Goal: Information Seeking & Learning: Get advice/opinions

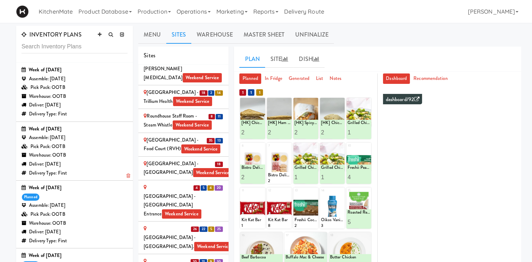
click at [50, 130] on div "Week of Sept 21st, 2025" at bounding box center [74, 129] width 106 height 9
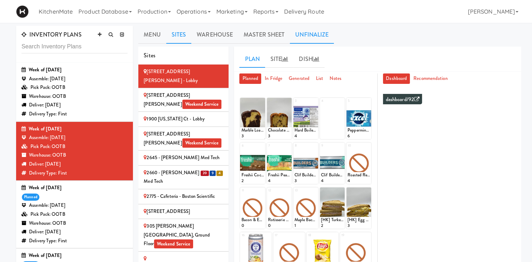
click at [296, 37] on link "Unfinalize" at bounding box center [312, 35] width 44 height 18
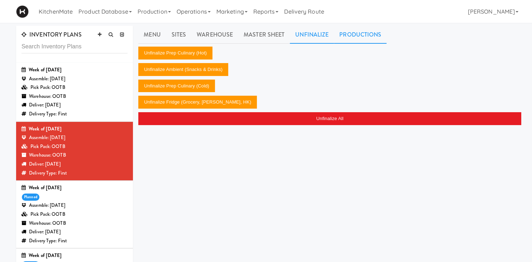
click at [347, 32] on link "Productions" at bounding box center [360, 35] width 53 height 18
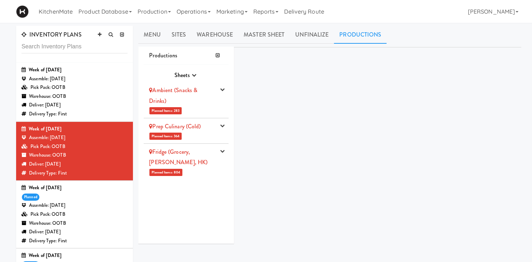
click at [212, 112] on li "Ambient (Snacks & Drinks) Planned Items: 283 Pick Suppliers Assign Barcodes Com…" at bounding box center [186, 100] width 85 height 36
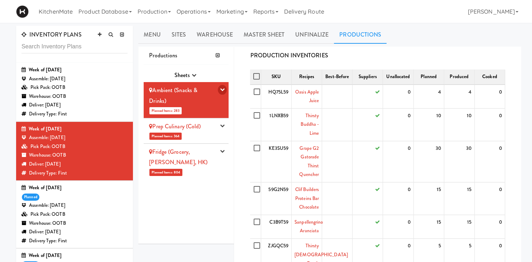
click at [220, 91] on button "button" at bounding box center [222, 90] width 9 height 10
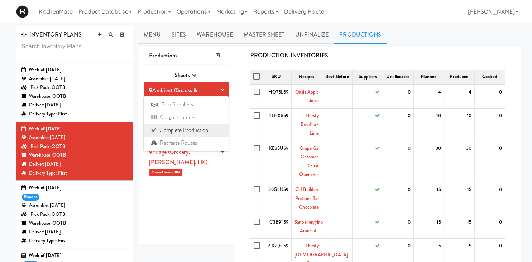
click at [183, 131] on link "Complete Production" at bounding box center [186, 130] width 85 height 13
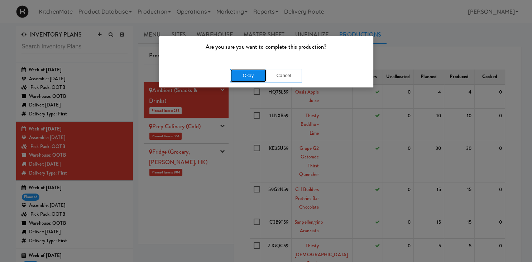
click at [244, 72] on button "Okay" at bounding box center [248, 75] width 36 height 13
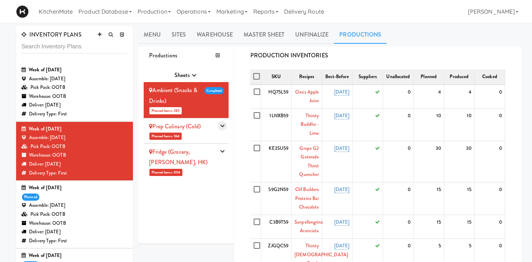
click at [222, 126] on icon "button" at bounding box center [222, 125] width 5 height 5
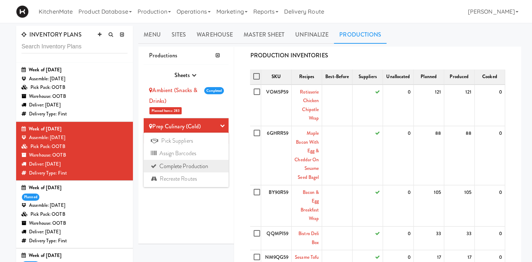
click at [198, 162] on link "Complete Production" at bounding box center [186, 166] width 85 height 13
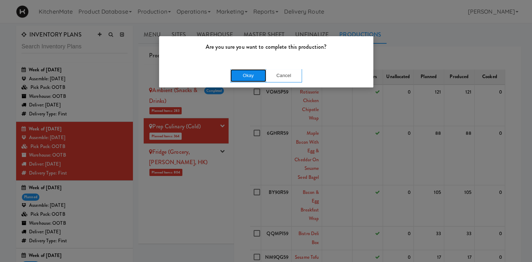
click at [237, 73] on button "Okay" at bounding box center [248, 75] width 36 height 13
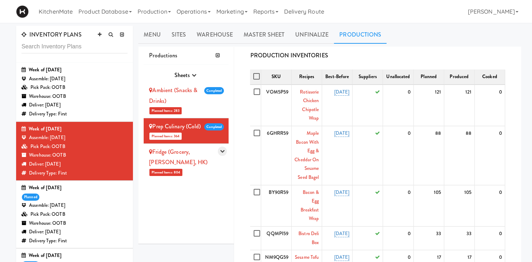
click at [220, 150] on button "button" at bounding box center [222, 151] width 9 height 10
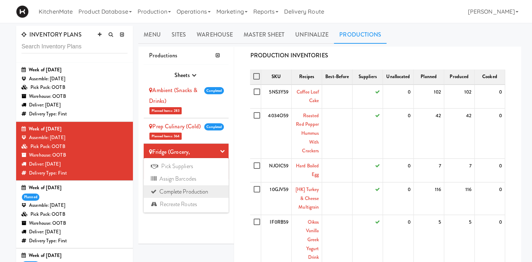
click at [181, 190] on link "Complete Production" at bounding box center [186, 191] width 85 height 13
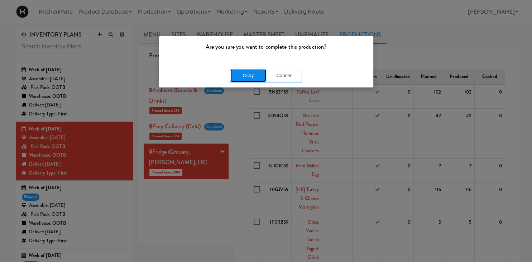
click at [243, 73] on button "Okay" at bounding box center [248, 75] width 36 height 13
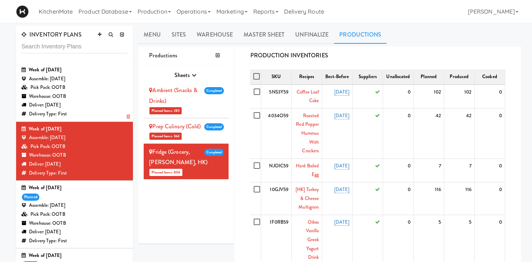
click at [86, 90] on div "Pick Pack: OOTB" at bounding box center [74, 87] width 106 height 9
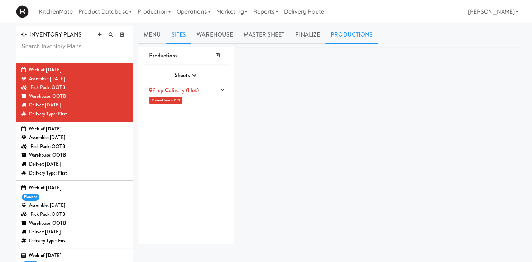
click at [177, 31] on link "Sites" at bounding box center [178, 35] width 25 height 18
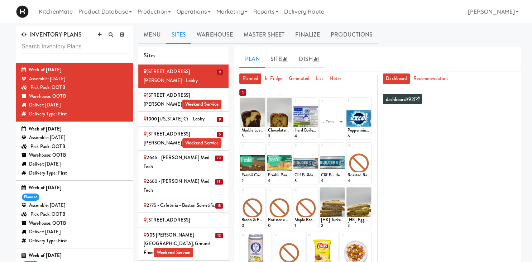
click at [413, 53] on ul "Plan Site Dish" at bounding box center [377, 59] width 276 height 18
click at [416, 42] on ul "Menu Sites Warehouse Master Sheet Finalize Productions" at bounding box center [329, 35] width 383 height 18
click at [184, 115] on div "1900 Minnesota Ct - Lobby" at bounding box center [184, 119] width 80 height 9
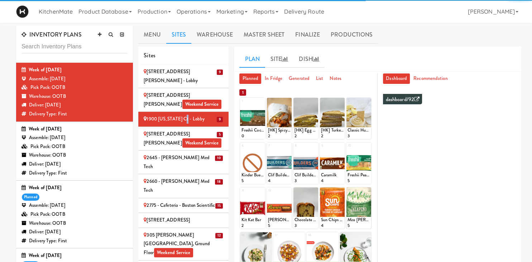
click at [219, 135] on div "2075 - Kennedy Rd Weekend Service" at bounding box center [184, 139] width 80 height 18
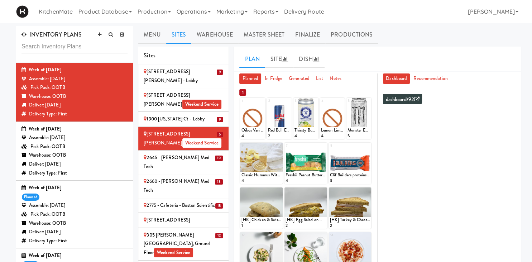
click at [209, 153] on div "2645 - Baylis Med Tech" at bounding box center [184, 162] width 80 height 18
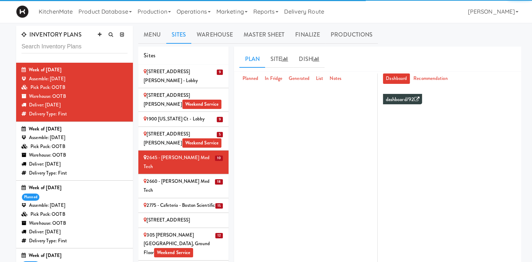
click at [199, 72] on div "100 Sheppard Ave - Lobby" at bounding box center [184, 76] width 80 height 18
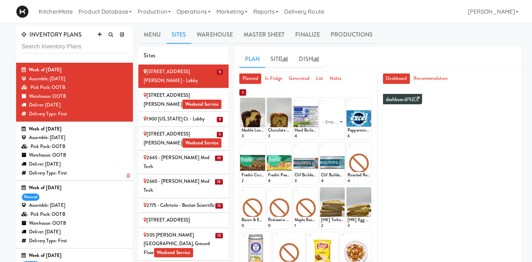
drag, startPoint x: 89, startPoint y: 154, endPoint x: 88, endPoint y: 150, distance: 4.1
click at [90, 154] on div "Warehouse: OOTB" at bounding box center [74, 155] width 106 height 9
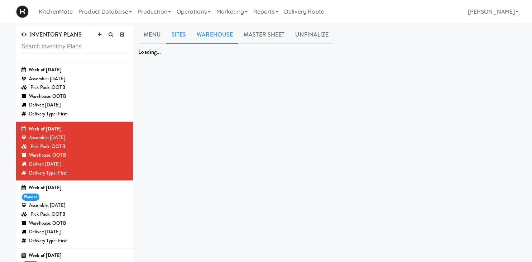
click at [206, 34] on link "Warehouse" at bounding box center [214, 35] width 47 height 18
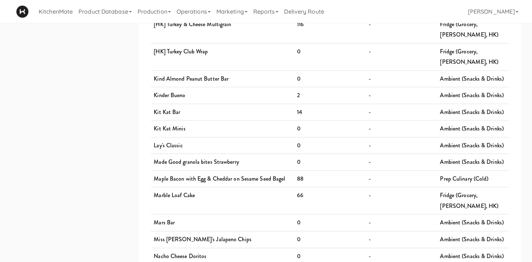
scroll to position [957, 0]
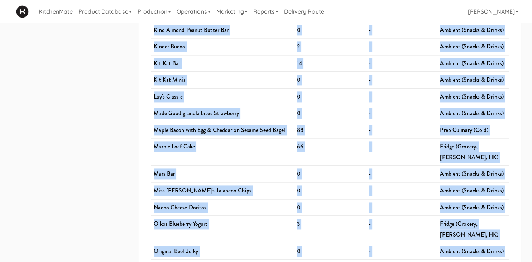
drag, startPoint x: 168, startPoint y: 102, endPoint x: 494, endPoint y: 269, distance: 366.5
click at [494, 261] on div "Hot Products Product Total Planned Quantity Manufacturer Chicken Tikka Masala 0…" at bounding box center [329, 76] width 369 height 1975
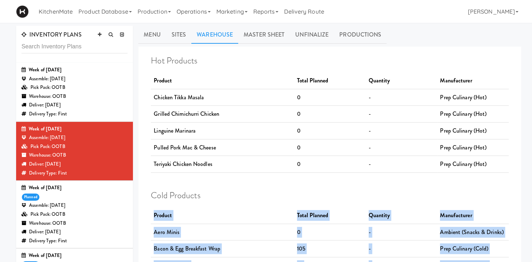
scroll to position [1286, 0]
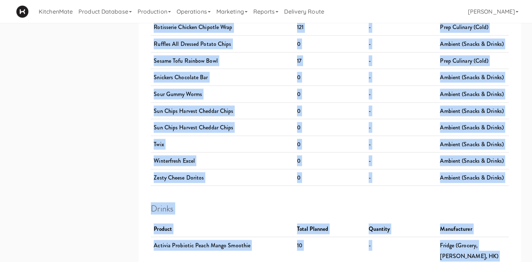
copy div "Product Total Planned Quantity Manufacturer Aero Minis 0 - Ambient (Snacks & Dr…"
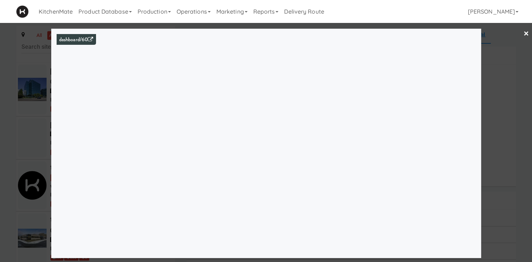
scroll to position [3656, 0]
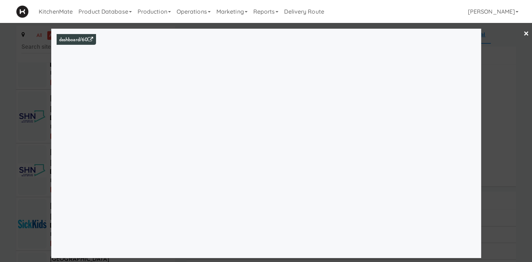
click at [47, 65] on div at bounding box center [266, 131] width 532 height 262
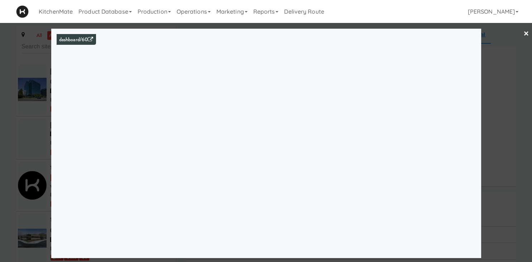
scroll to position [3656, 0]
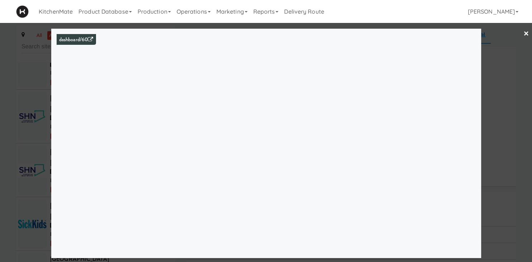
click at [14, 150] on div at bounding box center [266, 131] width 532 height 262
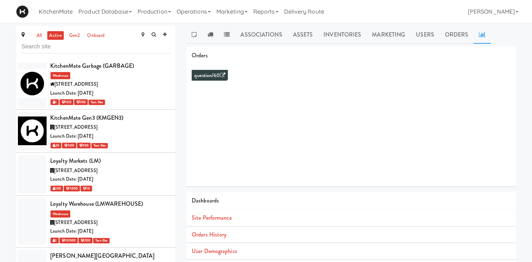
scroll to position [2559, 0]
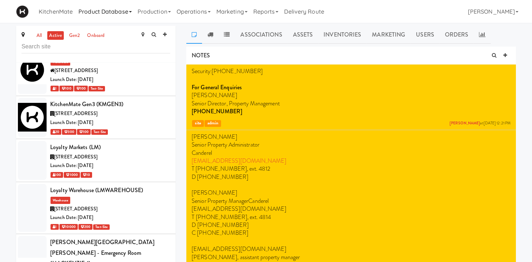
click at [112, 11] on link "Product Database" at bounding box center [105, 11] width 59 height 23
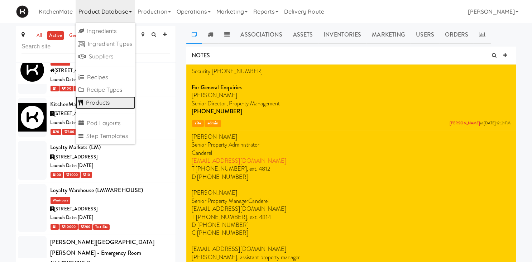
click at [110, 101] on link "Products" at bounding box center [106, 102] width 60 height 13
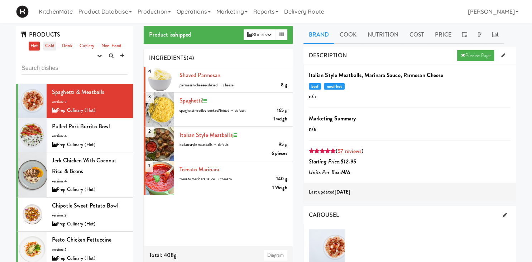
click at [49, 42] on link "Cold" at bounding box center [49, 46] width 13 height 9
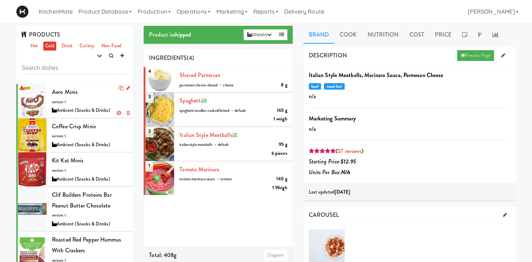
click at [90, 100] on div "Aero Minis version: 1 Ambient (Snacks & Drinks)" at bounding box center [90, 101] width 76 height 28
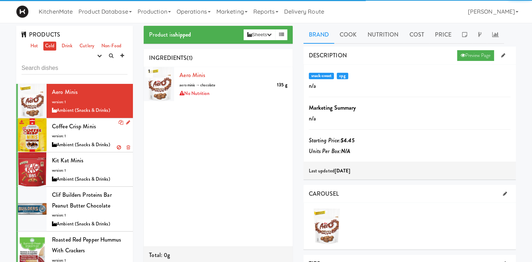
click at [82, 128] on span "Coffee Crisp Minis" at bounding box center [74, 126] width 44 height 8
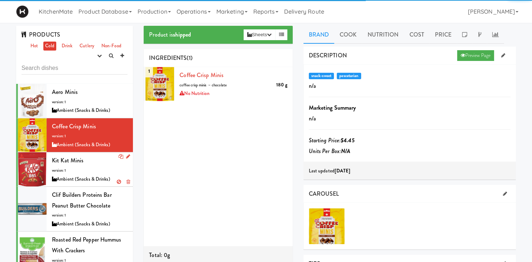
click at [86, 163] on div "Kit Kat Minis version: 1 Ambient (Snacks & Drinks)" at bounding box center [90, 169] width 76 height 28
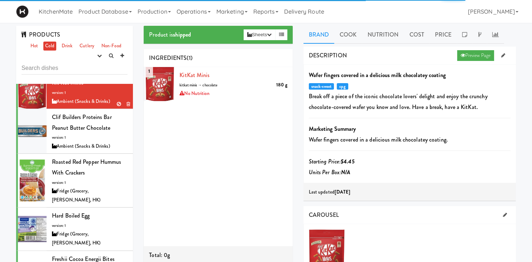
scroll to position [100, 0]
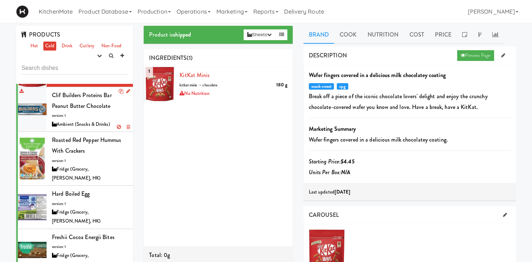
click at [70, 111] on div "Clif Builders proteins Bar Peanut Butter Chocolate version: 1 Ambient (Snacks &…" at bounding box center [90, 109] width 76 height 39
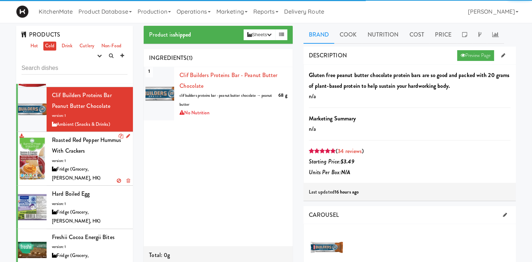
click at [87, 151] on div "Roasted Red Pepper Hummus with Crackers version: 1 Fridge (Grocery, [PERSON_NAM…" at bounding box center [90, 159] width 76 height 48
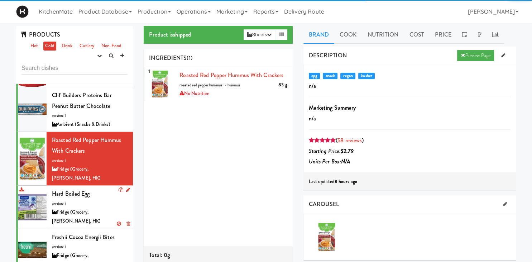
click at [87, 188] on div "Hard Boiled Egg version: 1 Fridge (Grocery, [PERSON_NAME], HK)" at bounding box center [90, 206] width 76 height 37
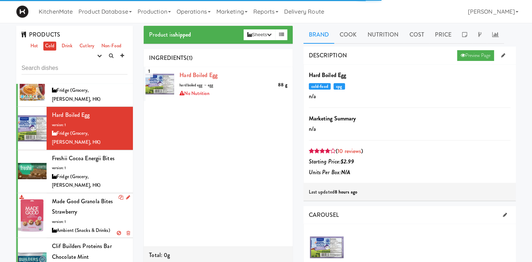
scroll to position [199, 0]
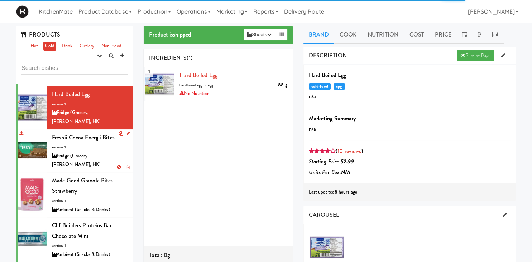
click at [87, 132] on div "Freshii Cocoa Energii Bites version: 1 Fridge (Grocery, [PERSON_NAME], HK)" at bounding box center [90, 150] width 76 height 37
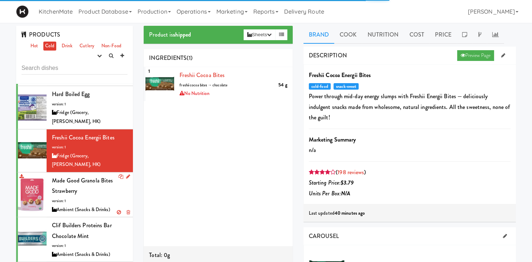
click at [87, 175] on div "Made Good granola bites Strawberry version: 1 Ambient (Snacks & Drinks)" at bounding box center [90, 194] width 76 height 39
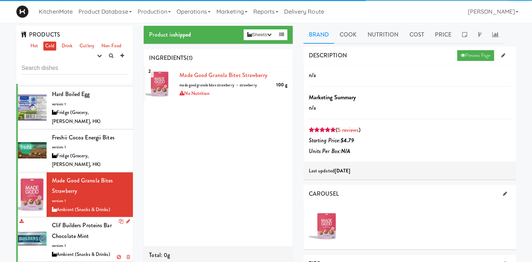
click at [92, 221] on span "Clif Builders proteins Bar Chocolate Mint" at bounding box center [82, 230] width 60 height 19
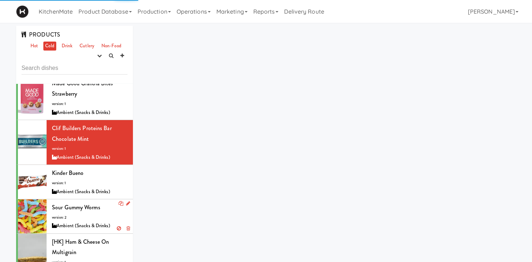
scroll to position [299, 0]
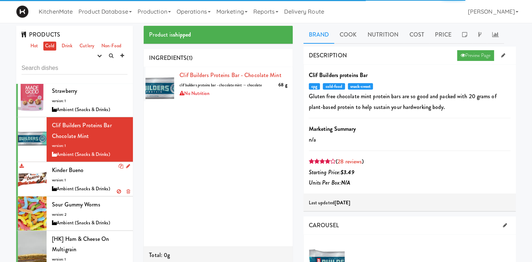
click at [84, 165] on div "Kinder Bueno version: 1 Ambient (Snacks & Drinks)" at bounding box center [90, 179] width 76 height 28
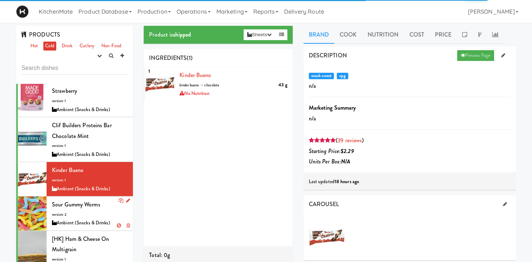
click at [85, 199] on div "Sour Gummy Worms version: 2 Ambient (Snacks & Drinks)" at bounding box center [90, 213] width 76 height 28
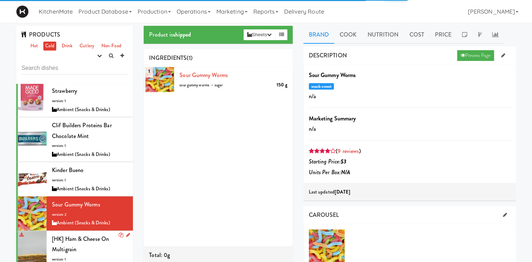
click at [78, 235] on span "[HK] Ham & Cheese on Multigrain" at bounding box center [80, 244] width 57 height 19
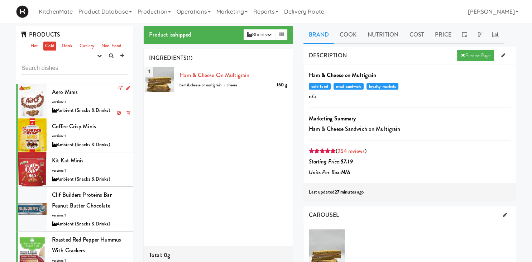
click at [87, 94] on div "Aero Minis version: 1 Ambient (Snacks & Drinks)" at bounding box center [90, 101] width 76 height 28
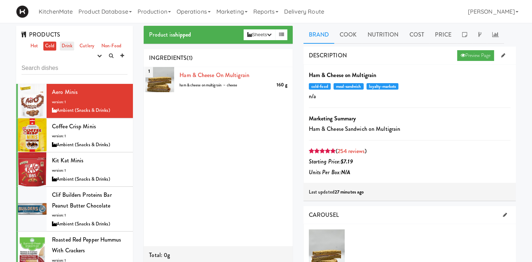
click at [64, 44] on link "Drink" at bounding box center [67, 46] width 15 height 9
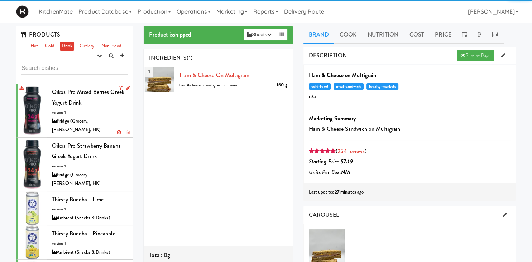
click at [80, 102] on span "Oikos Pro Mixed Berries Greek Yogurt Drink" at bounding box center [88, 97] width 72 height 19
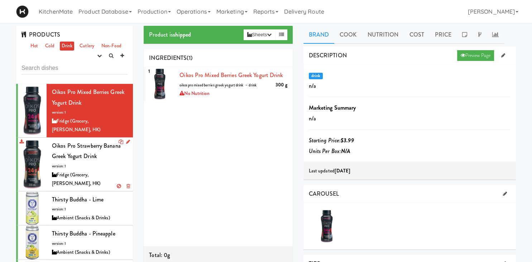
click at [69, 144] on span "Oikos Pro Strawberry Banana Greek Yogurt Drink" at bounding box center [86, 150] width 69 height 19
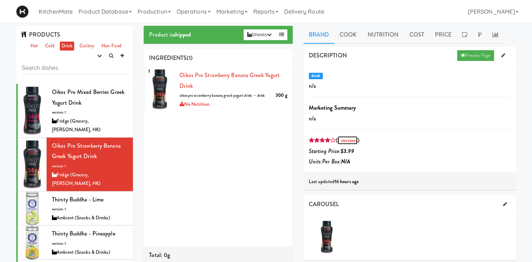
click at [345, 138] on link "1 reviews" at bounding box center [347, 140] width 20 height 8
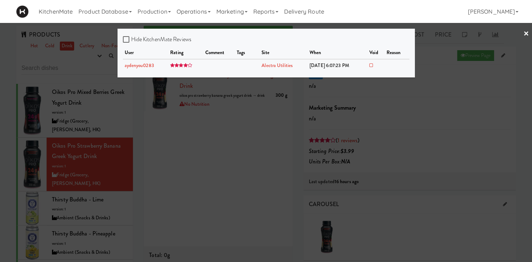
click at [223, 126] on div at bounding box center [266, 131] width 532 height 262
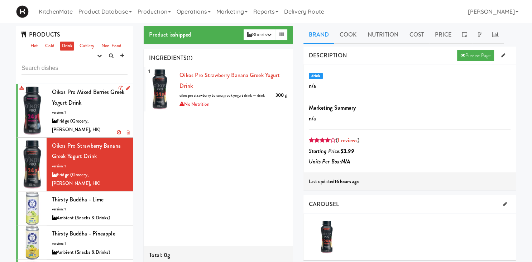
click at [74, 106] on span "Oikos Pro Mixed Berries Greek Yogurt Drink" at bounding box center [88, 97] width 72 height 19
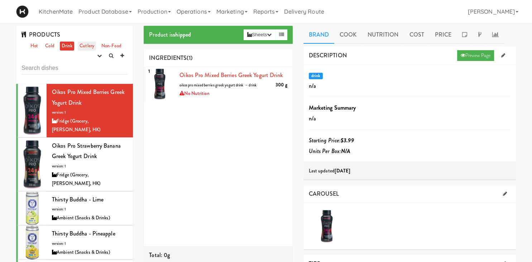
click at [90, 45] on link "Cutlery" at bounding box center [87, 46] width 18 height 9
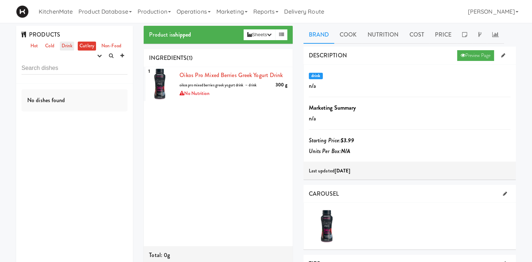
click at [72, 45] on link "Drink" at bounding box center [67, 46] width 15 height 9
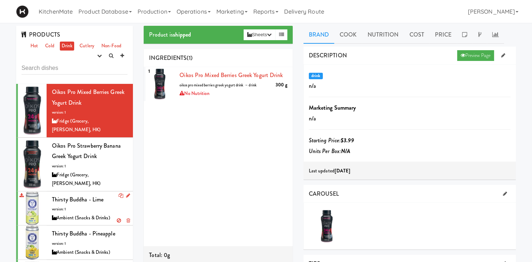
click at [93, 194] on div "Thirsty Buddha - Lime version: 1 Ambient (Snacks & Drinks)" at bounding box center [90, 208] width 76 height 28
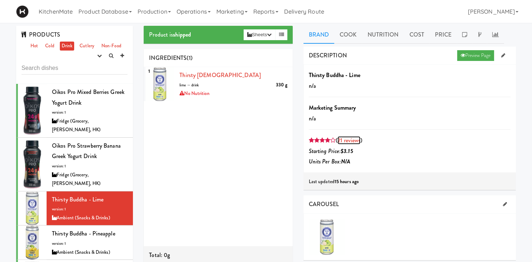
click at [357, 140] on link "21 reviews" at bounding box center [348, 140] width 23 height 8
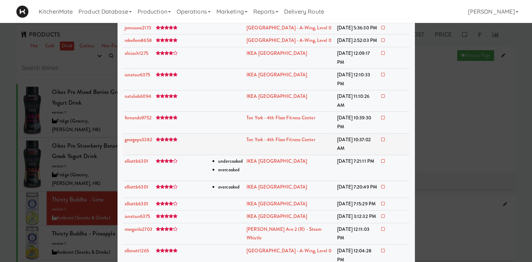
scroll to position [100, 0]
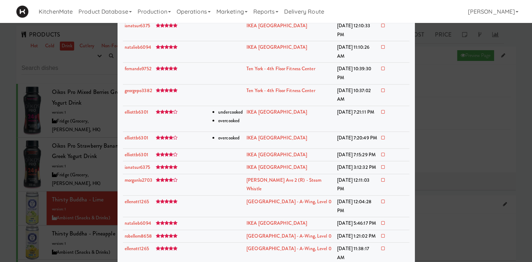
click at [81, 125] on div at bounding box center [266, 131] width 532 height 262
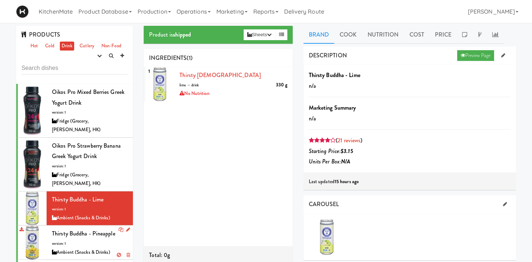
click at [105, 228] on div "Thirsty Buddha - Pineapple version: 1 Ambient (Snacks & Drinks)" at bounding box center [90, 242] width 76 height 28
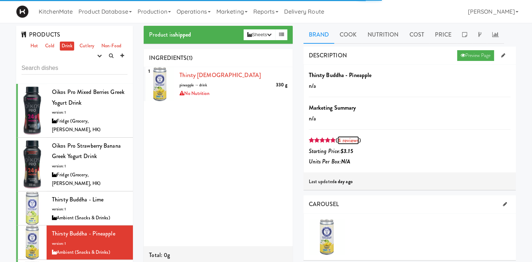
click at [348, 140] on link "4 reviews" at bounding box center [347, 140] width 21 height 8
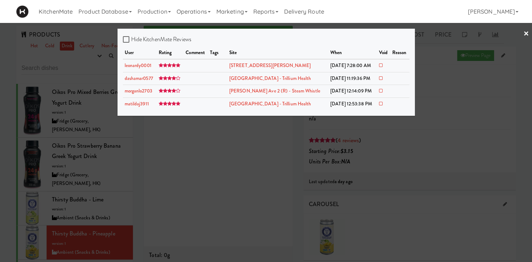
click at [38, 118] on div at bounding box center [266, 131] width 532 height 262
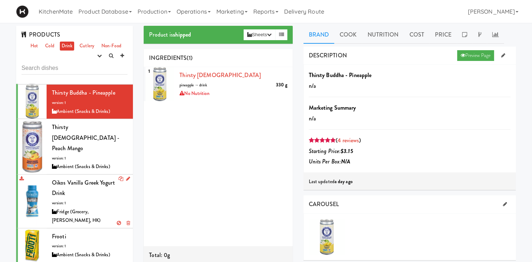
scroll to position [149, 0]
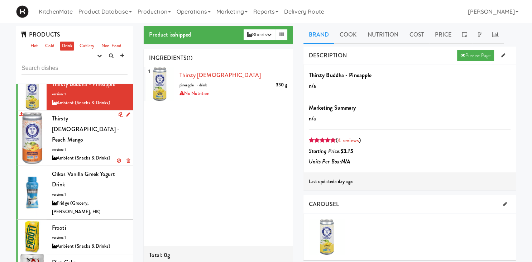
click at [91, 113] on div "Thirsty [DEMOGRAPHIC_DATA] - Peach Mango version: 1 Ambient (Snacks & Drinks)" at bounding box center [90, 137] width 76 height 49
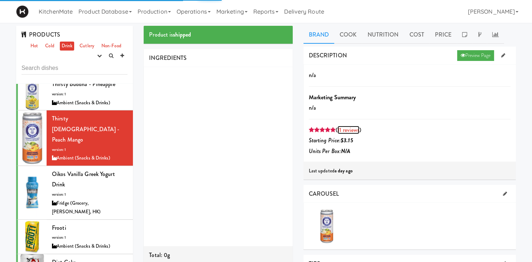
click at [352, 128] on link "11 reviews" at bounding box center [348, 130] width 22 height 8
